Goal: Task Accomplishment & Management: Manage account settings

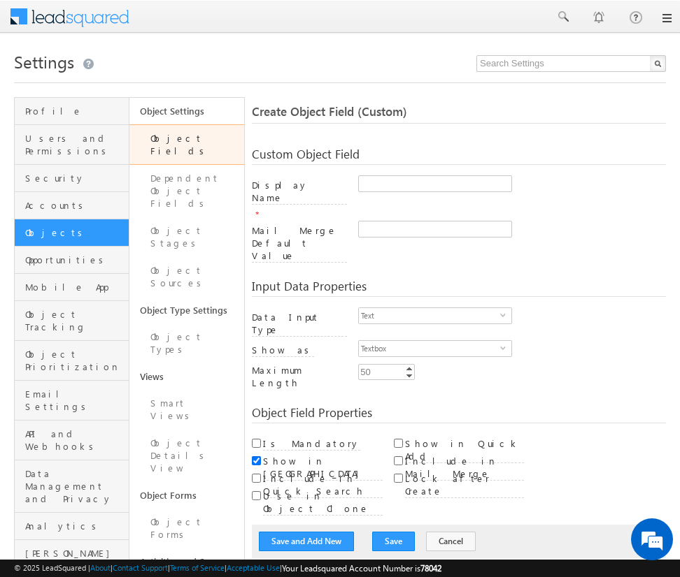
click at [145, 141] on link "Object Fields" at bounding box center [186, 144] width 115 height 41
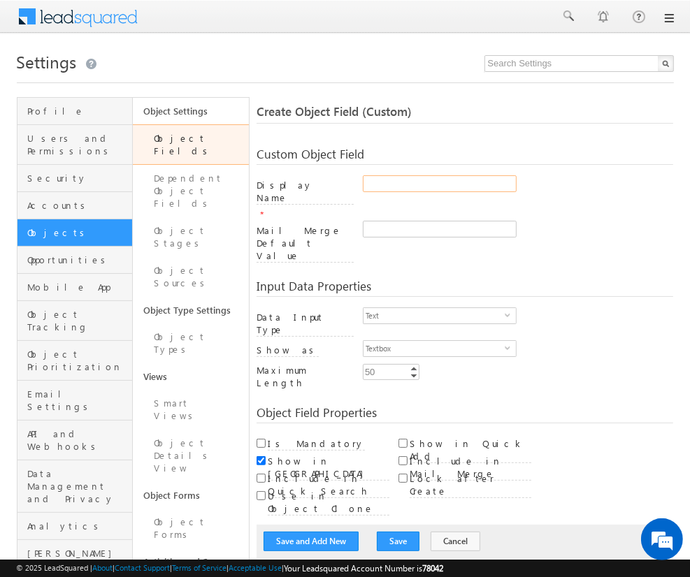
click at [439, 184] on input "Display Name" at bounding box center [440, 183] width 154 height 17
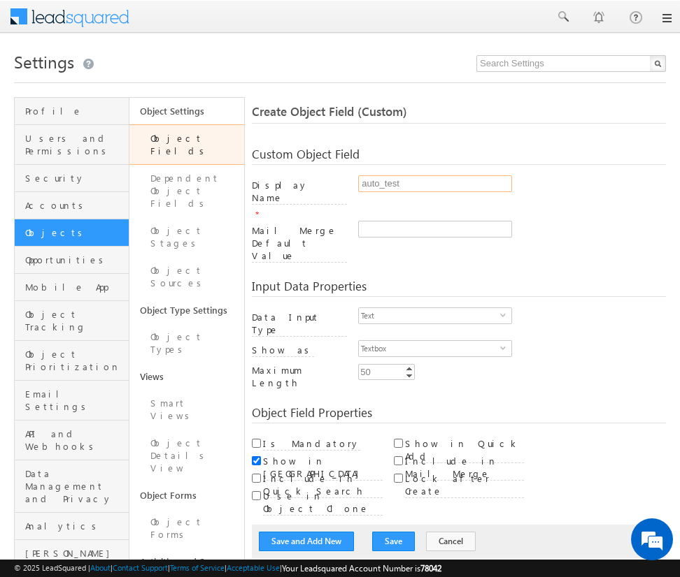
click at [377, 183] on input "auto_test" at bounding box center [435, 183] width 154 height 17
type input "auto_test"
click at [185, 131] on link "Object Fields" at bounding box center [186, 144] width 115 height 41
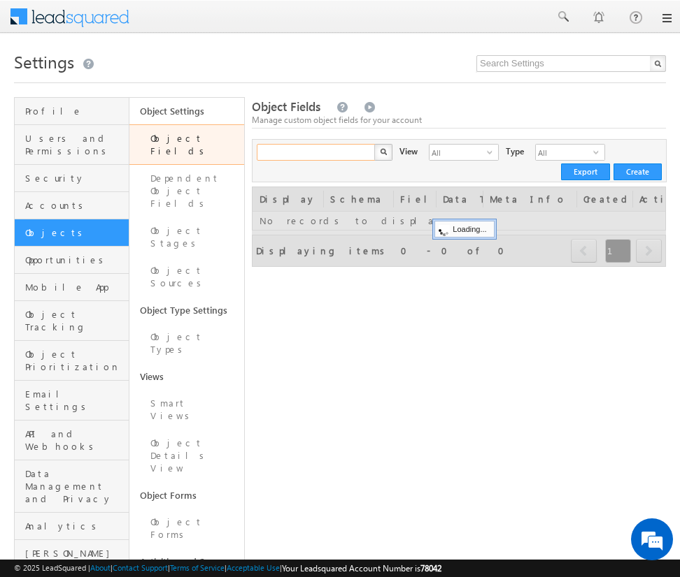
click at [291, 152] on input "text" at bounding box center [317, 152] width 120 height 17
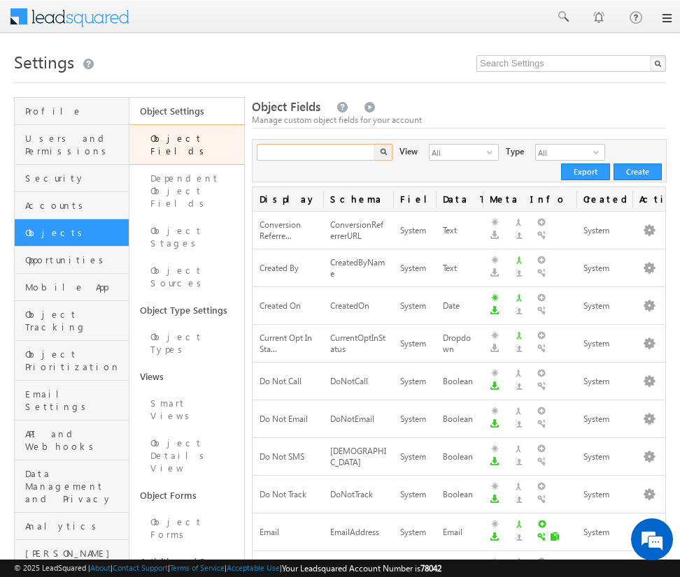
paste input "I'll run enhanced discovery focused on inputs and"
type input "I'll run enhanced discovery focused on inputs and"
click at [374, 144] on button "button" at bounding box center [383, 152] width 18 height 17
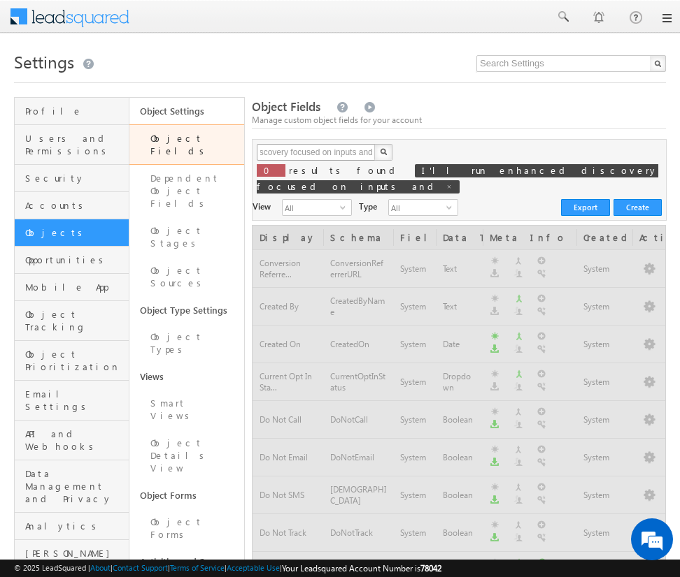
scroll to position [0, 0]
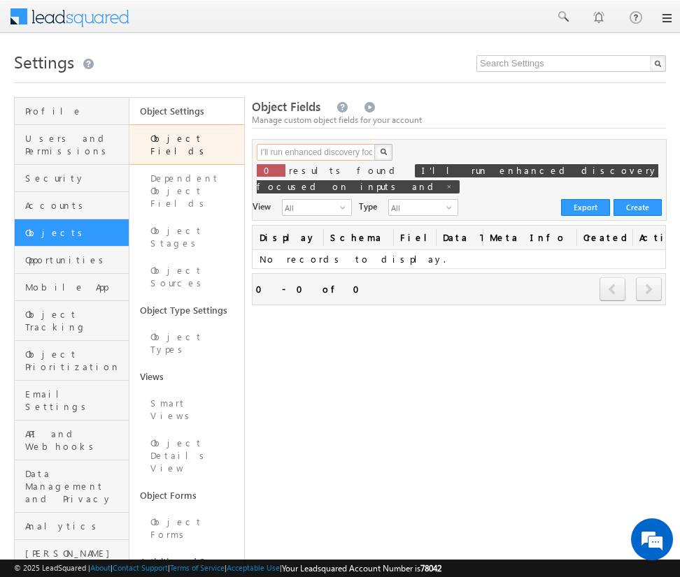
click at [291, 152] on input "I'll run enhanced discovery focused on inputs and" at bounding box center [317, 152] width 120 height 17
click at [294, 150] on input "I'll run enhanced discovery focused on inputs and" at bounding box center [317, 152] width 120 height 17
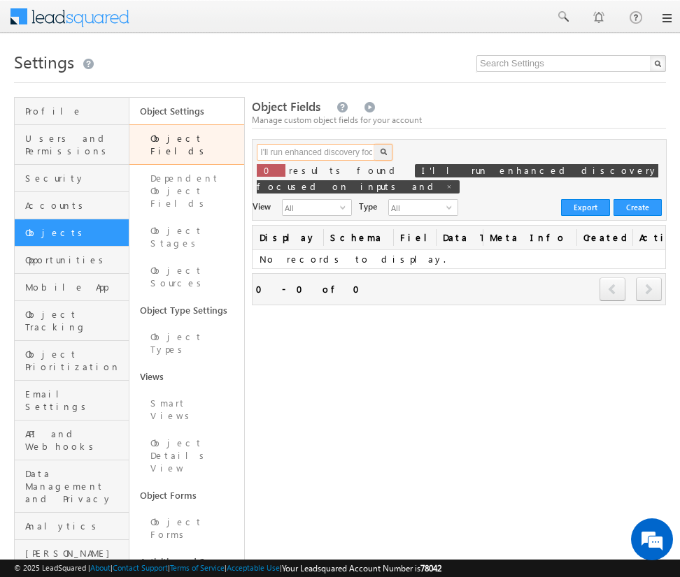
click at [294, 150] on input "I'll run enhanced discovery focused on inputs and" at bounding box center [317, 152] width 120 height 17
paste input "auto_test"
type input "auto_test"
click at [374, 144] on button "button" at bounding box center [383, 152] width 18 height 17
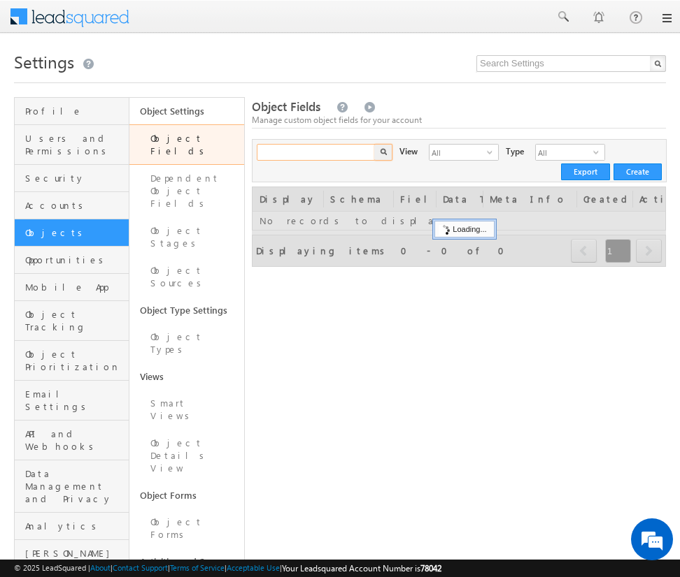
click at [282, 147] on input "text" at bounding box center [317, 152] width 120 height 17
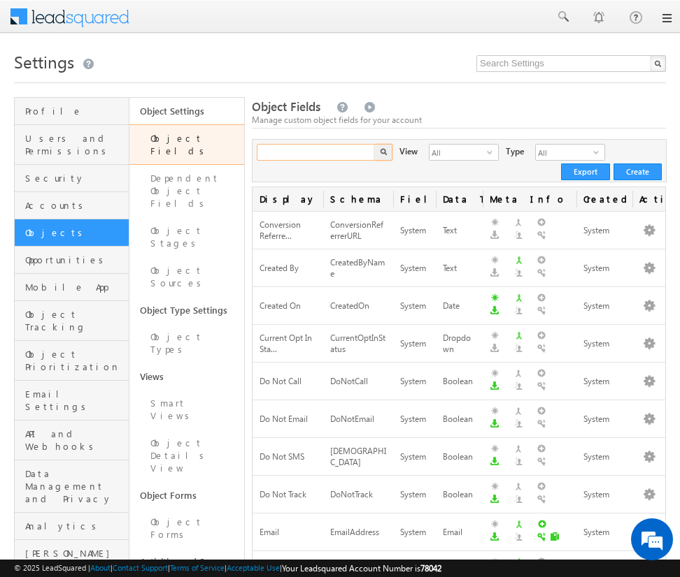
paste input "auto_test"
type input "auto_test"
click at [374, 144] on button "button" at bounding box center [383, 152] width 18 height 17
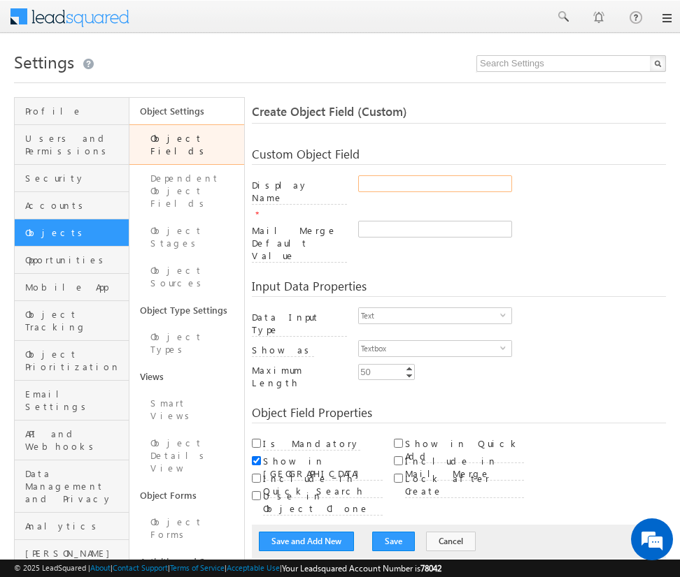
click at [372, 185] on input "Display Name" at bounding box center [435, 183] width 154 height 17
